Goal: Check status: Check status

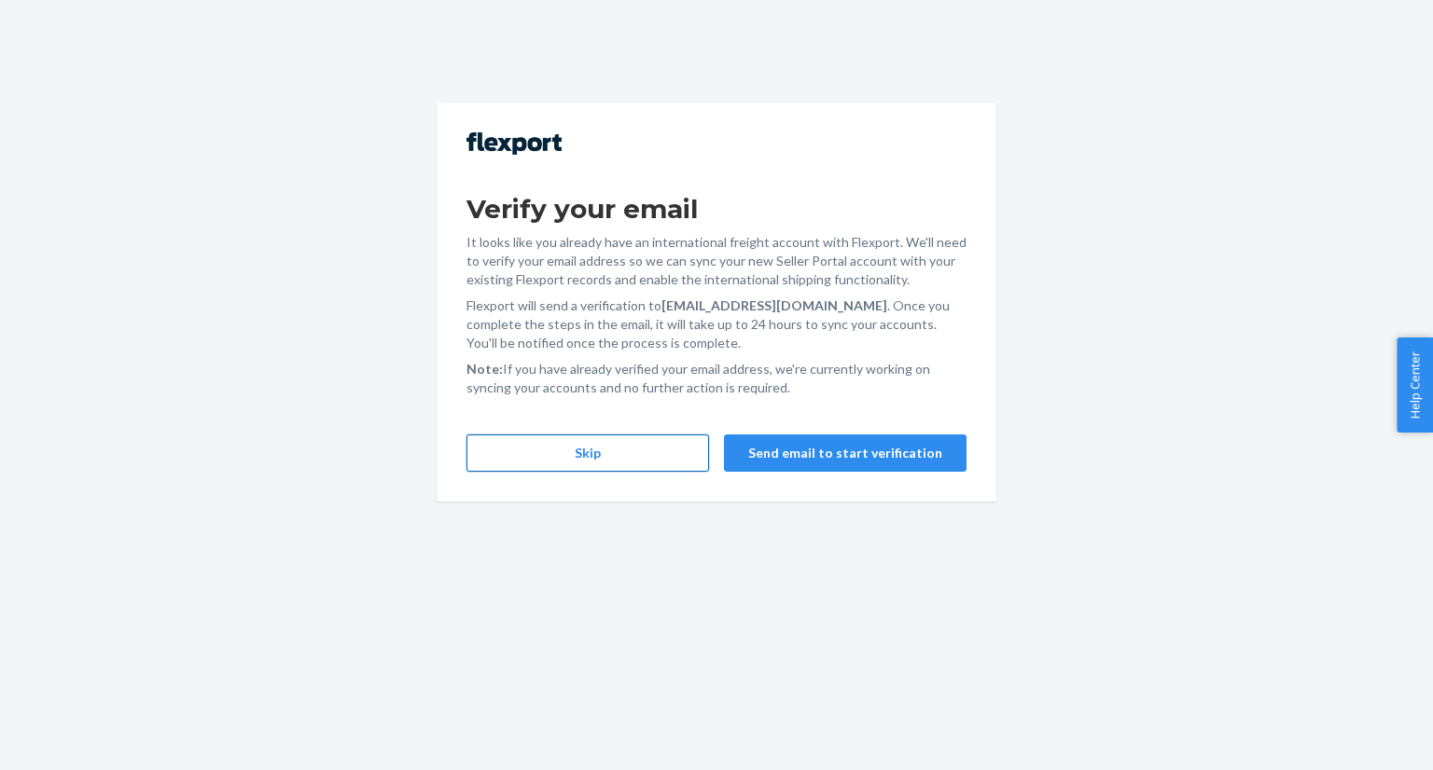
click at [577, 463] on button "Skip" at bounding box center [587, 453] width 242 height 37
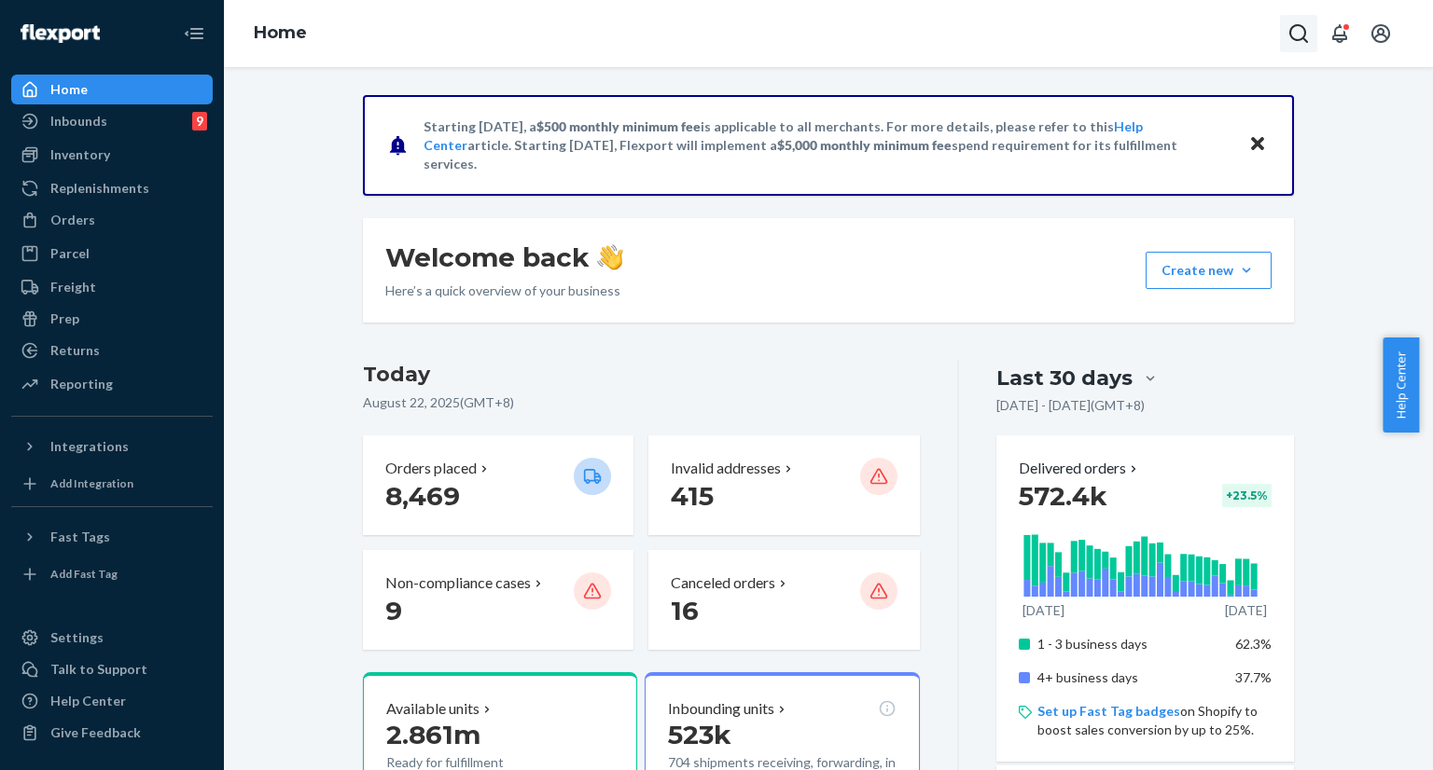
click at [1308, 39] on icon "Open Search Box" at bounding box center [1298, 33] width 22 height 22
click at [1336, 35] on icon "Open notifications" at bounding box center [1339, 33] width 15 height 19
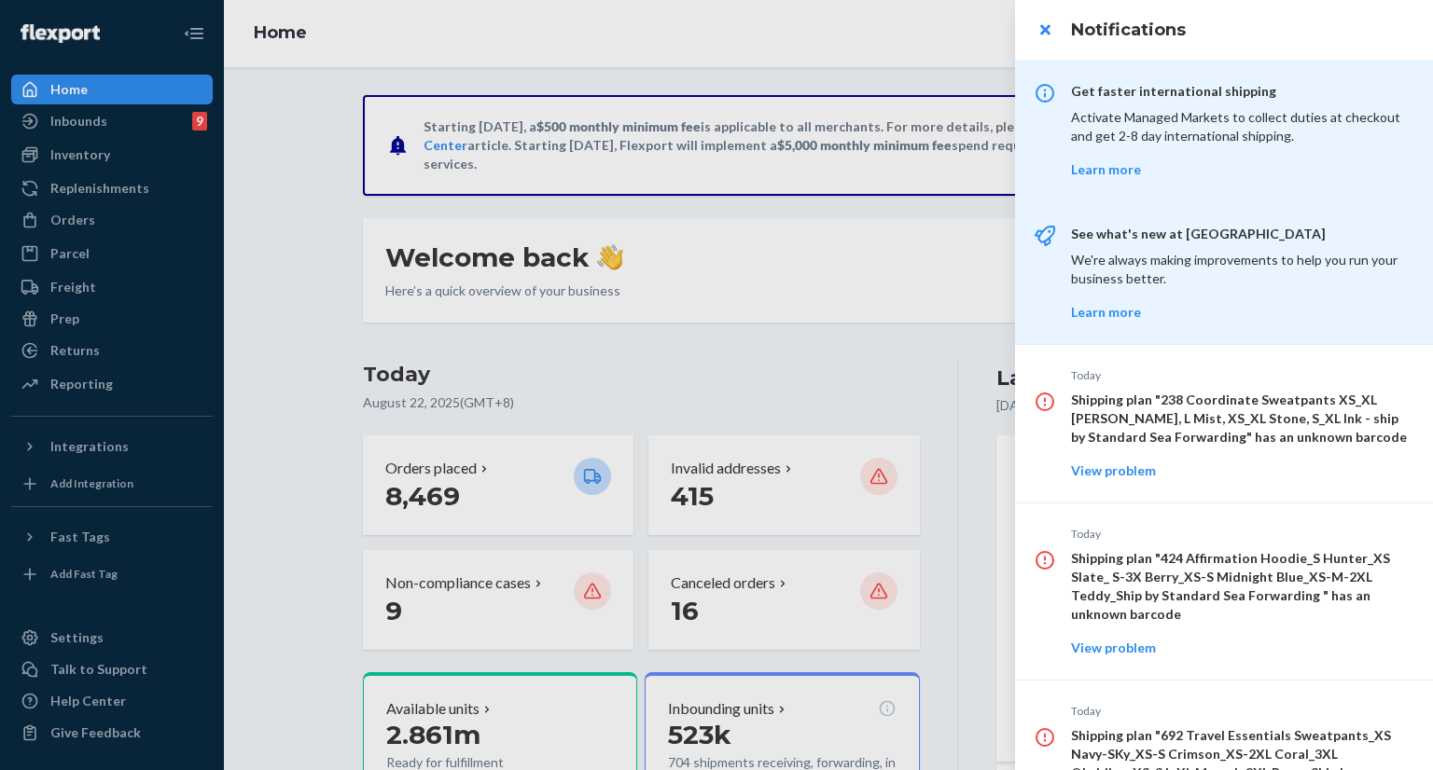
click at [948, 45] on div at bounding box center [716, 385] width 1433 height 770
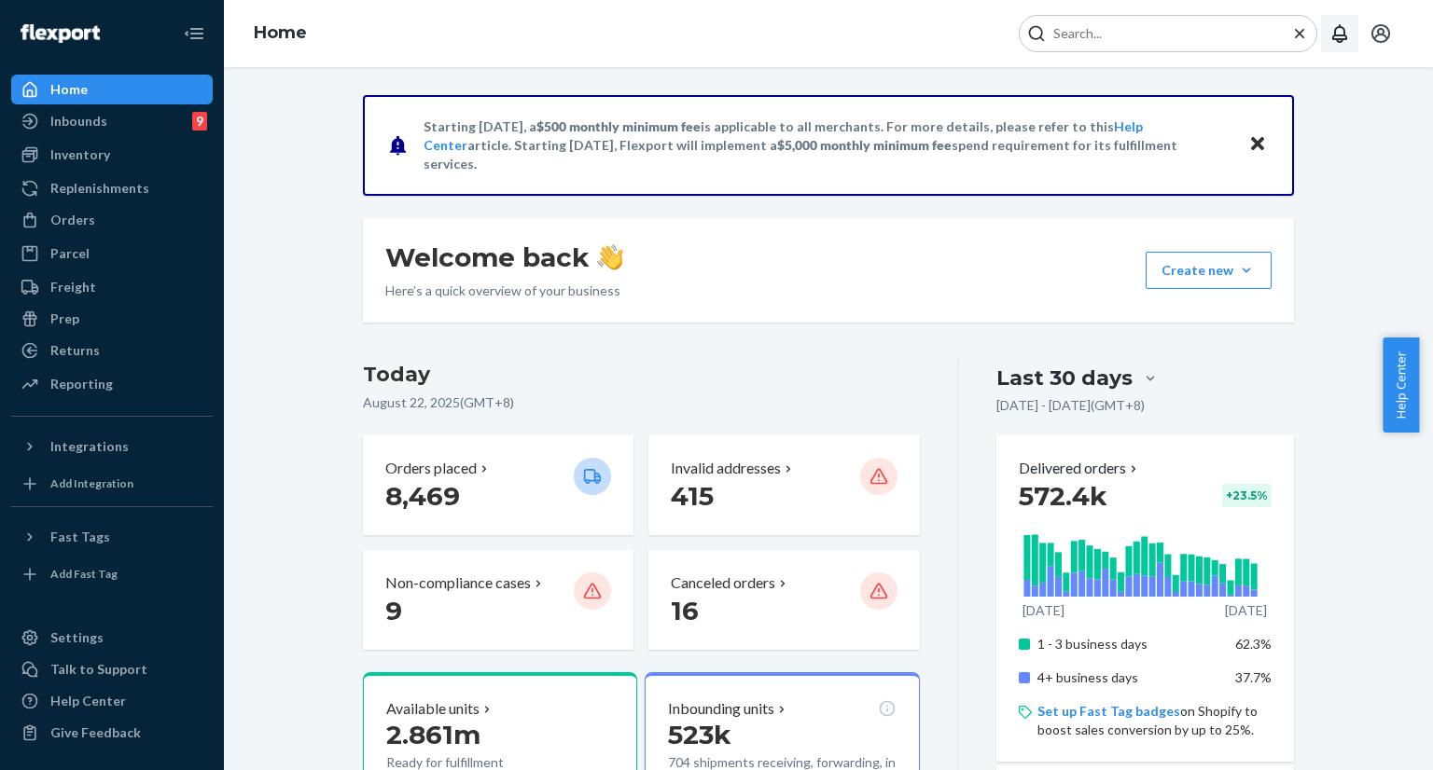
click at [1153, 35] on input "Search Input" at bounding box center [1160, 33] width 229 height 19
paste input "#254429468"
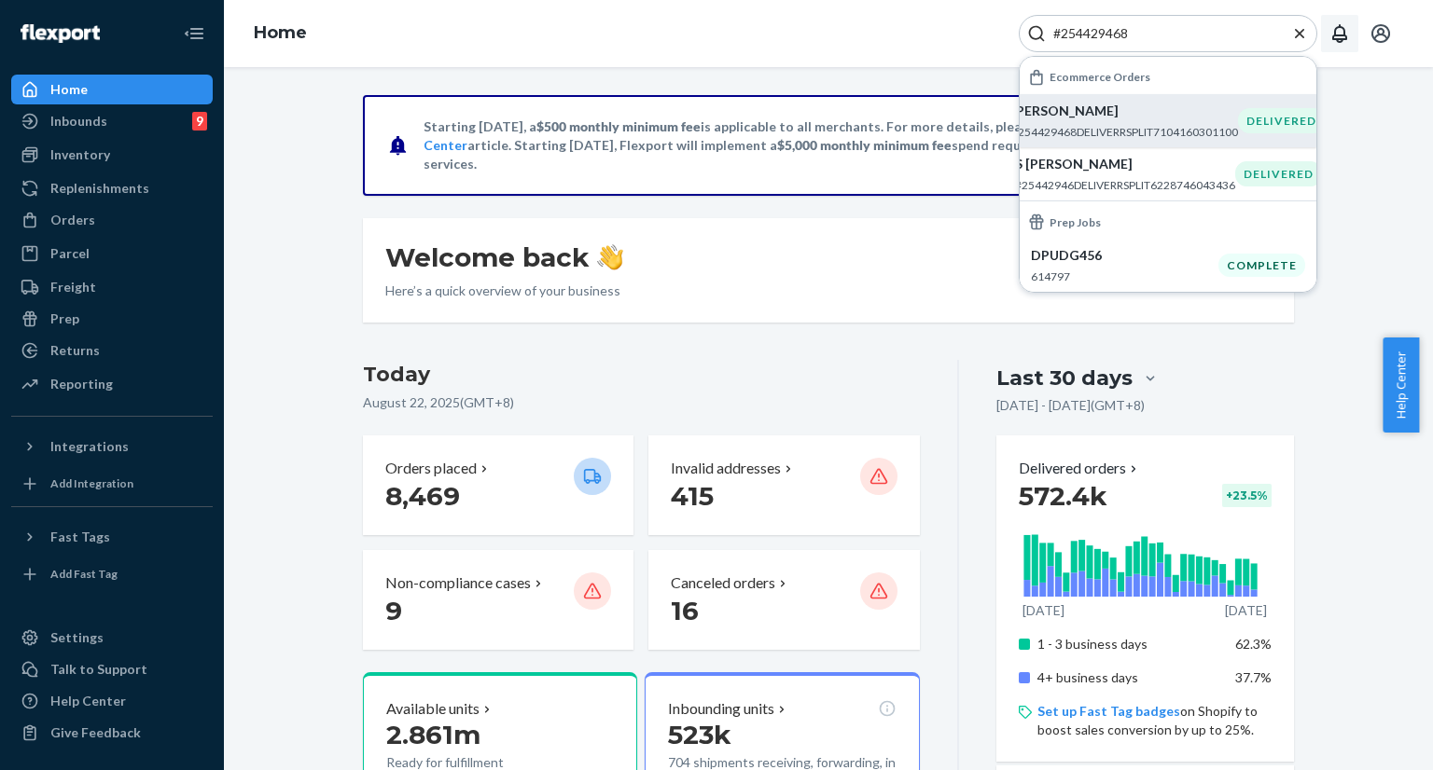
type input "#254429468"
click at [1088, 122] on div "[PERSON_NAME] #254429468DELIVERRSPLIT7104160301100" at bounding box center [1124, 121] width 227 height 38
